Goal: Navigation & Orientation: Understand site structure

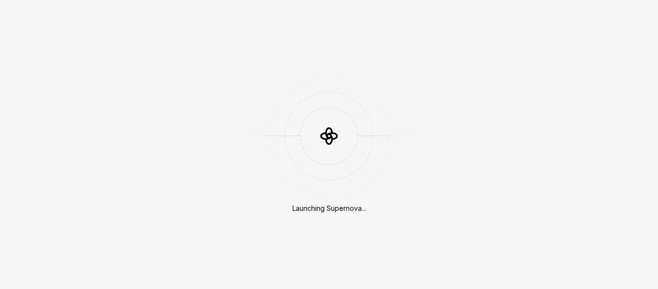
click at [359, 170] on div at bounding box center [329, 136] width 89 height 89
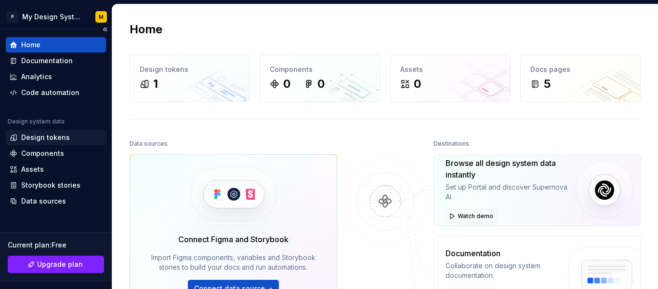
click at [40, 141] on div "Design tokens" at bounding box center [45, 138] width 49 height 10
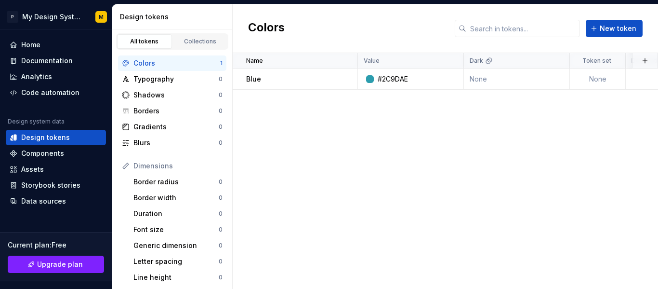
click at [144, 61] on div "Colors" at bounding box center [176, 63] width 87 height 10
click at [99, 14] on html "P My Design System M Home Documentation Analytics Code automation Design system…" at bounding box center [329, 144] width 658 height 289
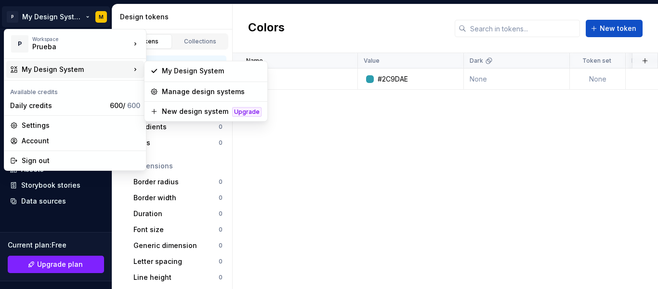
click at [92, 70] on div "My Design System" at bounding box center [76, 70] width 109 height 10
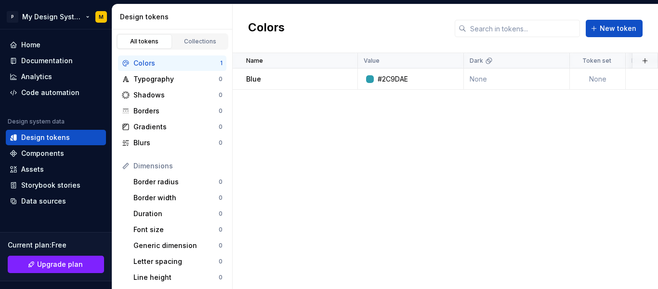
click at [74, 6] on html "P My Design System M Home Documentation Analytics Code automation Design system…" at bounding box center [329, 144] width 658 height 289
click at [162, 81] on div "Typography" at bounding box center [175, 79] width 85 height 10
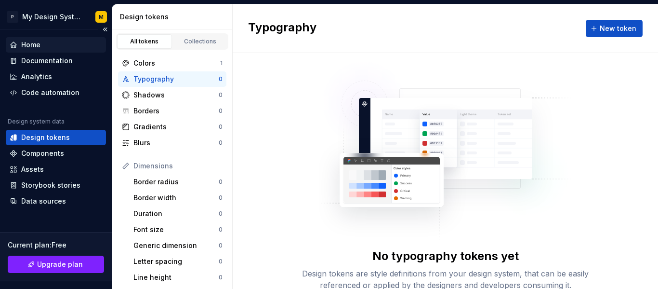
click at [59, 41] on div "Home" at bounding box center [56, 45] width 93 height 10
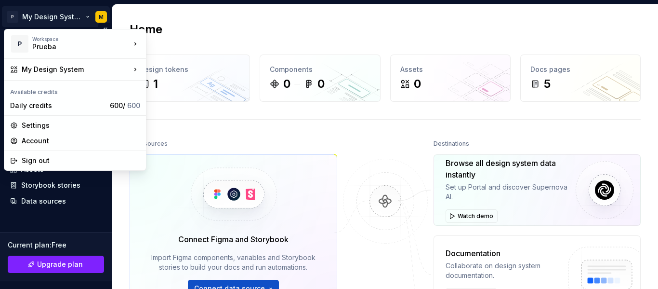
click at [99, 22] on html "P My Design System M Home Documentation Analytics Code automation Design system…" at bounding box center [329, 144] width 658 height 289
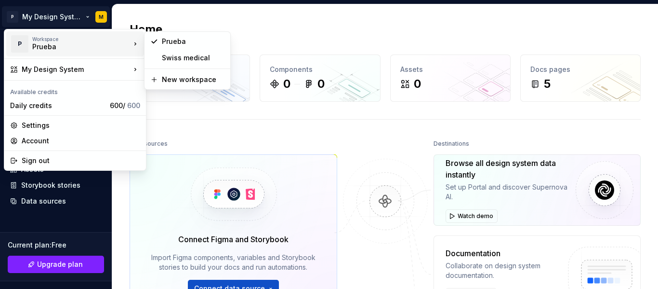
click at [125, 46] on div "Workspace Prueba" at bounding box center [81, 43] width 98 height 15
click at [160, 62] on div "Swiss medical" at bounding box center [187, 57] width 82 height 15
